Goal: Check status: Check status

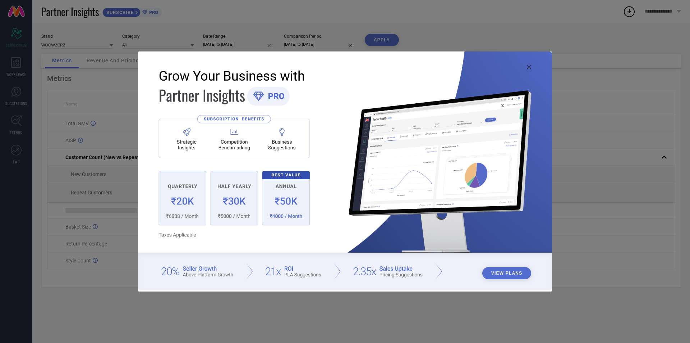
click at [530, 68] on icon at bounding box center [529, 67] width 4 height 4
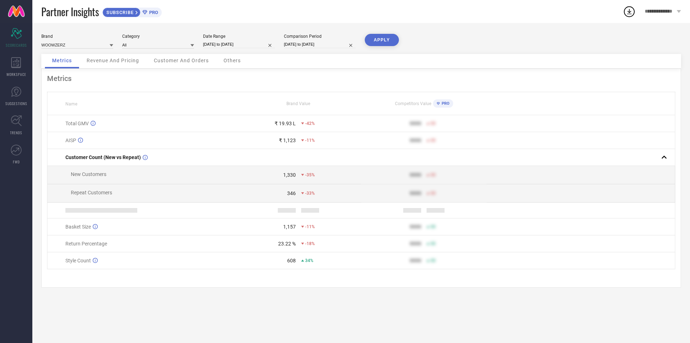
click at [225, 45] on input "[DATE] to [DATE]" at bounding box center [239, 45] width 72 height 8
select select "7"
select select "2025"
select select "8"
select select "2025"
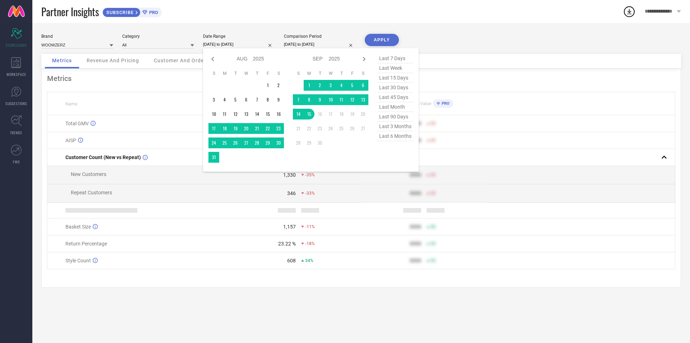
click at [401, 137] on span "last 6 months" at bounding box center [395, 136] width 36 height 10
type input "[DATE] to [DATE]"
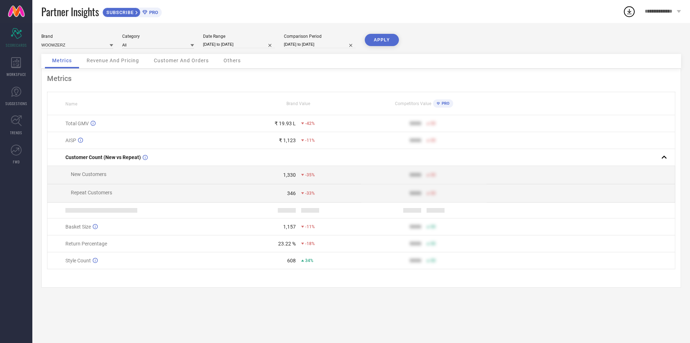
click at [376, 38] on button "APPLY" at bounding box center [382, 40] width 34 height 12
